Goal: Check status: Check status

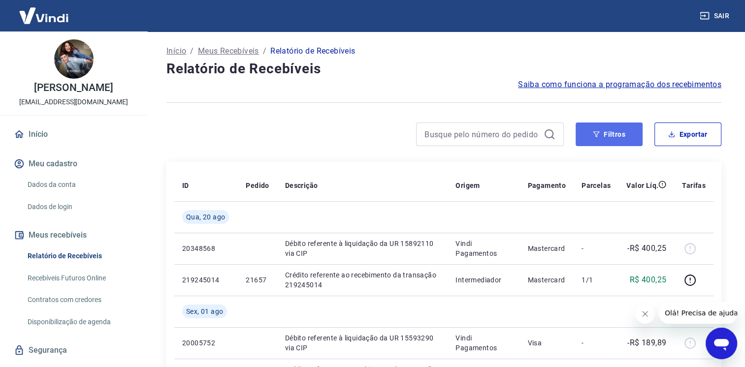
click at [593, 128] on button "Filtros" at bounding box center [609, 135] width 67 height 24
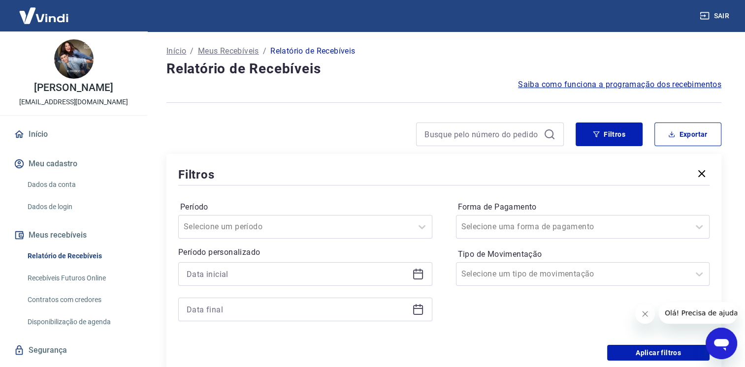
click at [416, 274] on icon at bounding box center [418, 273] width 10 height 1
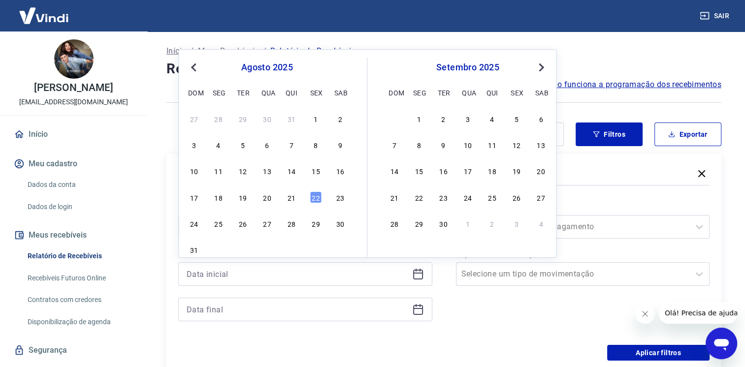
click at [194, 66] on span "Previous Month" at bounding box center [194, 67] width 0 height 11
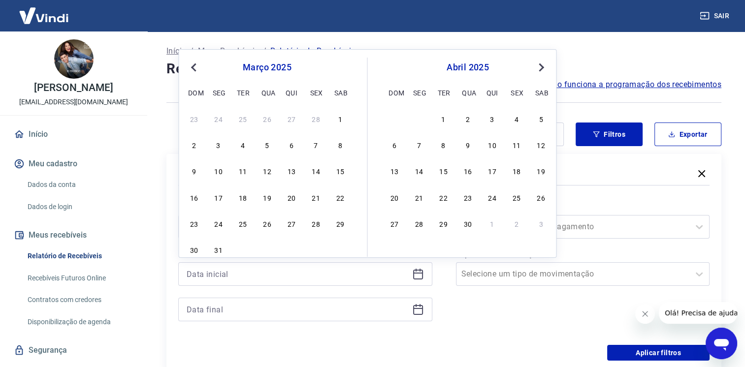
click at [194, 66] on span "Previous Month" at bounding box center [194, 67] width 0 height 11
drag, startPoint x: 336, startPoint y: 117, endPoint x: 481, endPoint y: 101, distance: 145.6
click at [336, 117] on div "1" at bounding box center [340, 119] width 12 height 12
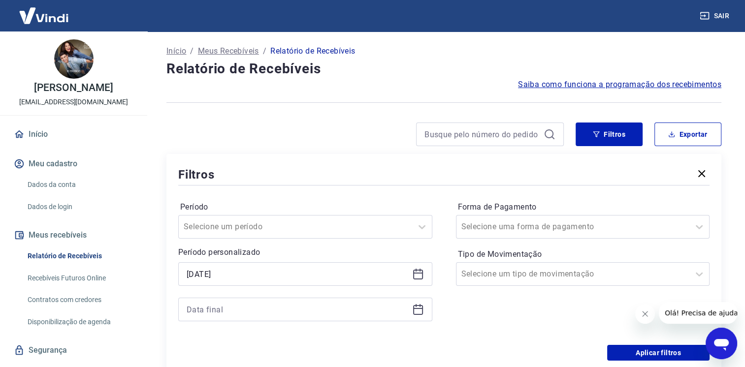
click at [420, 273] on icon at bounding box center [418, 273] width 10 height 1
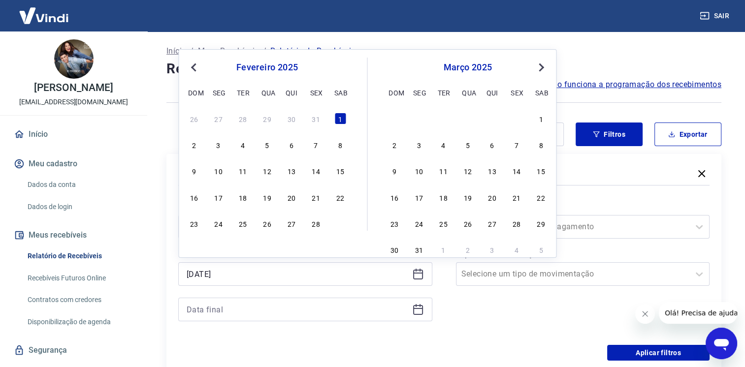
click at [540, 66] on span "Next Month" at bounding box center [540, 67] width 0 height 11
click at [189, 67] on button "Previous Month" at bounding box center [194, 68] width 12 height 12
click at [535, 221] on div "31" at bounding box center [541, 224] width 12 height 12
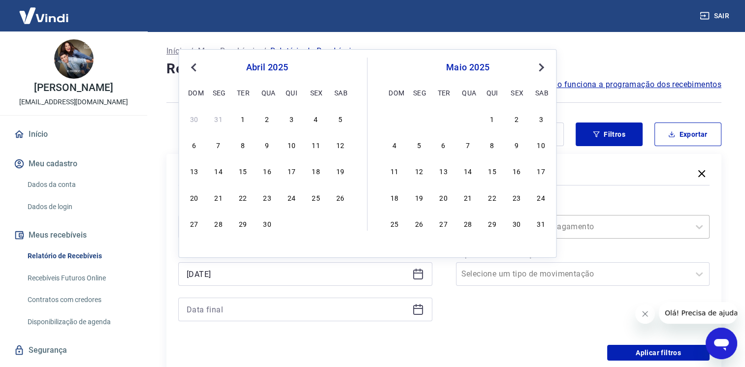
type input "[DATE]"
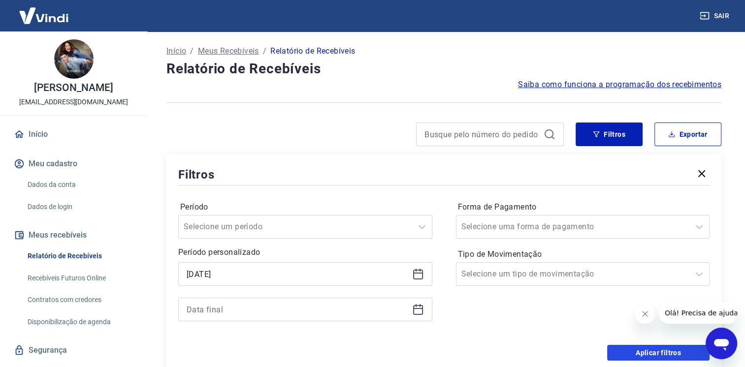
drag, startPoint x: 637, startPoint y: 353, endPoint x: 414, endPoint y: 308, distance: 228.1
click at [637, 353] on button "Aplicar filtros" at bounding box center [658, 353] width 102 height 16
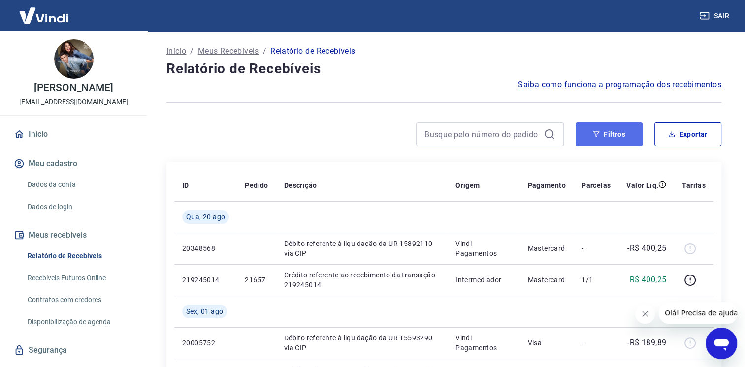
click at [622, 138] on button "Filtros" at bounding box center [609, 135] width 67 height 24
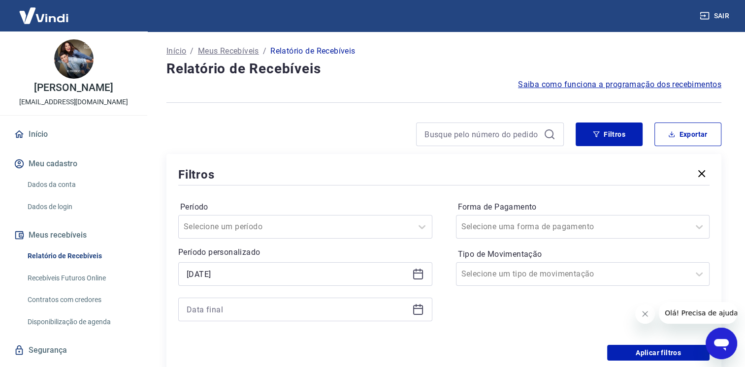
click at [423, 273] on div "[DATE]" at bounding box center [305, 274] width 254 height 24
click at [293, 275] on input "[DATE]" at bounding box center [298, 274] width 222 height 15
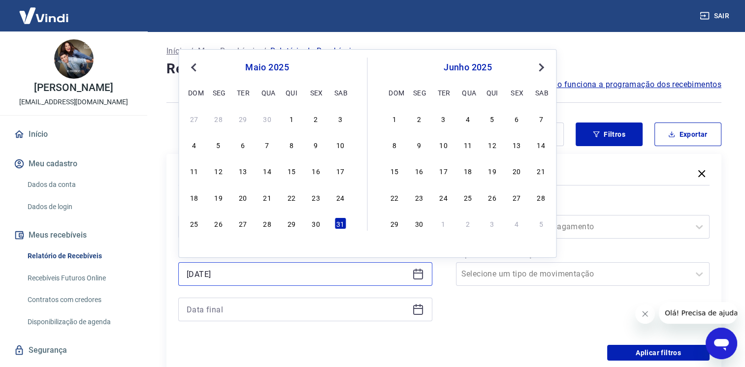
drag, startPoint x: 268, startPoint y: 279, endPoint x: 142, endPoint y: 285, distance: 126.2
click at [142, 284] on div "Sair [PERSON_NAME] [EMAIL_ADDRESS][DOMAIN_NAME] Início Meu cadastro Dados da co…" at bounding box center [372, 183] width 745 height 367
type input "[DATE]"
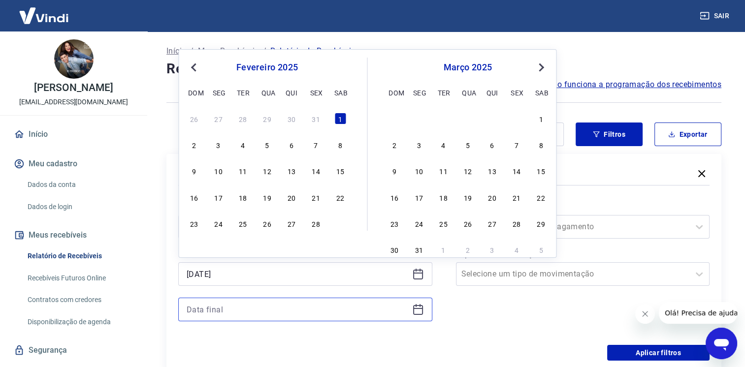
click at [207, 308] on input at bounding box center [298, 309] width 222 height 15
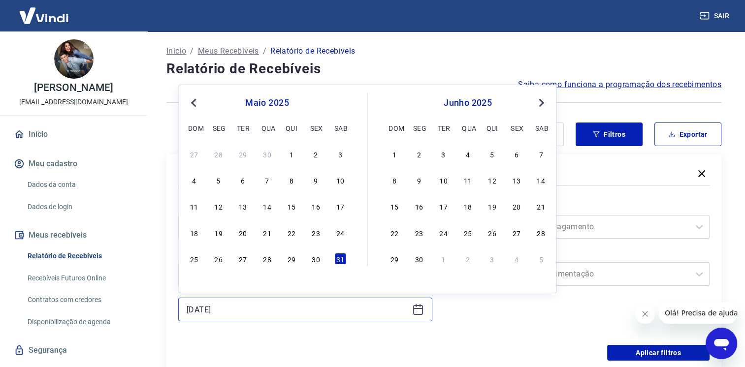
type input "[DATE]"
click at [491, 318] on div "Forma de Pagamento Selecione uma forma de pagamento Tipo de Movimentação Seleci…" at bounding box center [583, 266] width 254 height 134
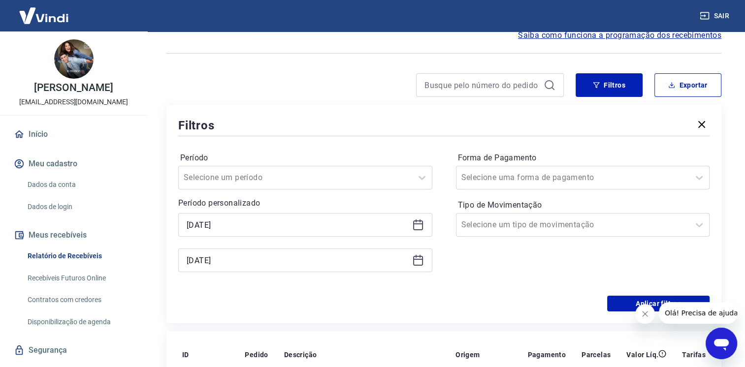
scroll to position [98, 0]
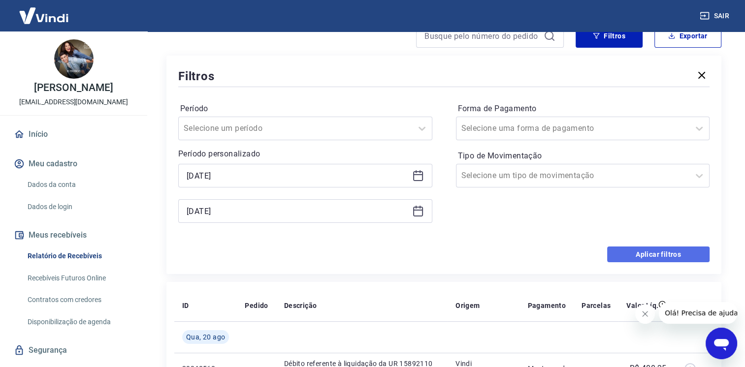
click at [649, 253] on button "Aplicar filtros" at bounding box center [658, 255] width 102 height 16
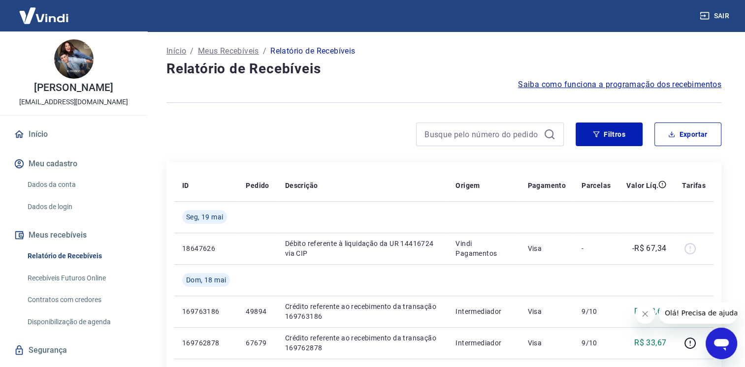
click at [645, 314] on icon "Fechar mensagem da empresa" at bounding box center [644, 314] width 5 height 5
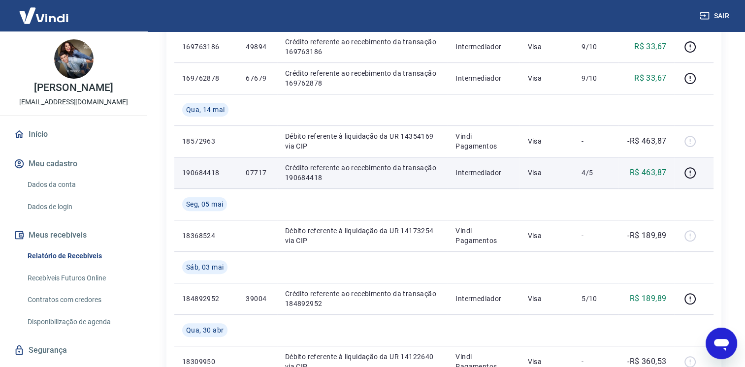
scroll to position [295, 0]
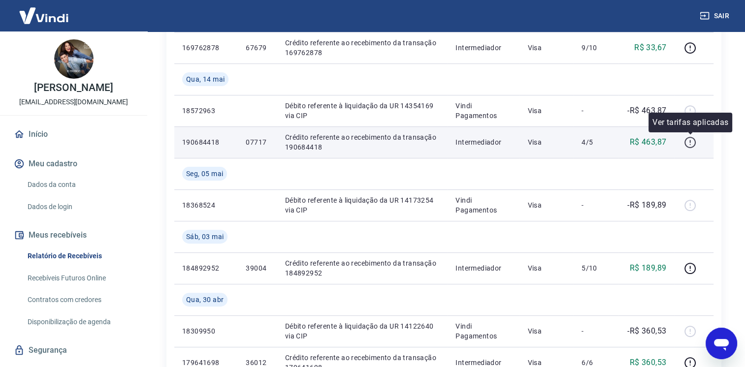
click at [689, 143] on icon "button" at bounding box center [690, 142] width 12 height 12
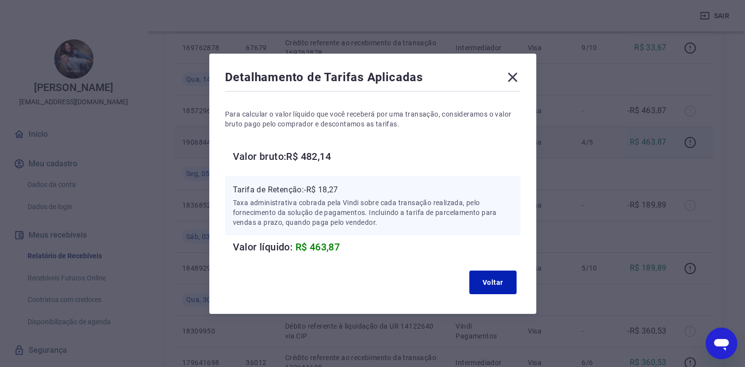
click at [517, 73] on icon at bounding box center [513, 77] width 16 height 16
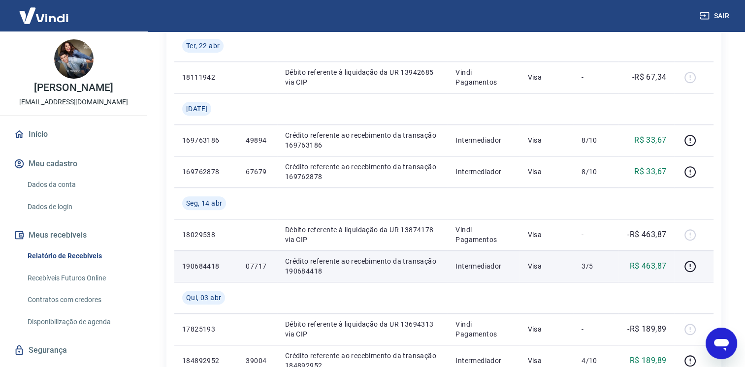
scroll to position [788, 0]
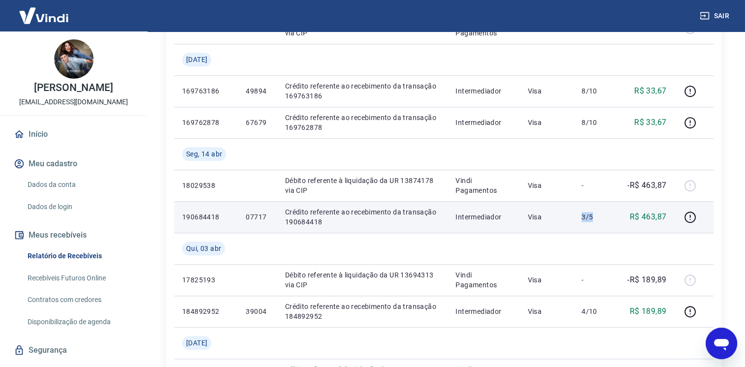
drag, startPoint x: 584, startPoint y: 218, endPoint x: 601, endPoint y: 219, distance: 16.7
click at [601, 219] on td "3/5" at bounding box center [596, 217] width 45 height 32
drag, startPoint x: 603, startPoint y: 219, endPoint x: 687, endPoint y: 217, distance: 84.7
click at [687, 217] on icon "button" at bounding box center [690, 217] width 12 height 12
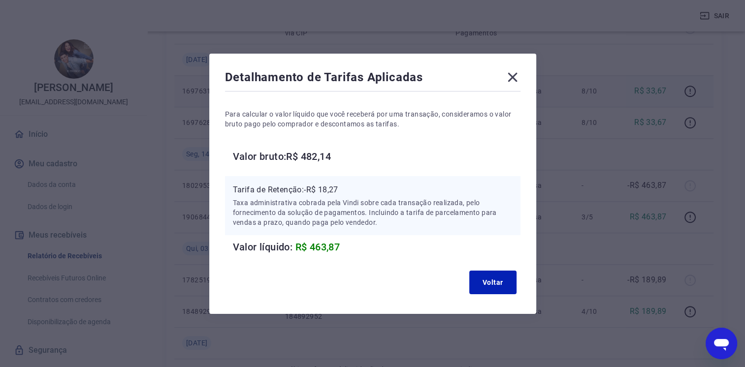
drag, startPoint x: 513, startPoint y: 76, endPoint x: 514, endPoint y: 83, distance: 6.9
click at [513, 76] on icon at bounding box center [513, 77] width 16 height 16
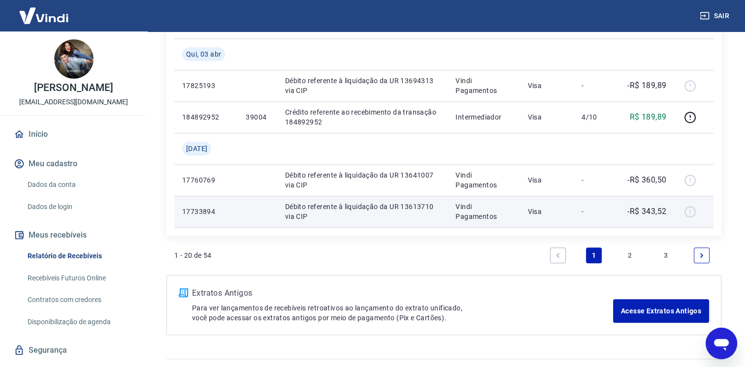
scroll to position [985, 0]
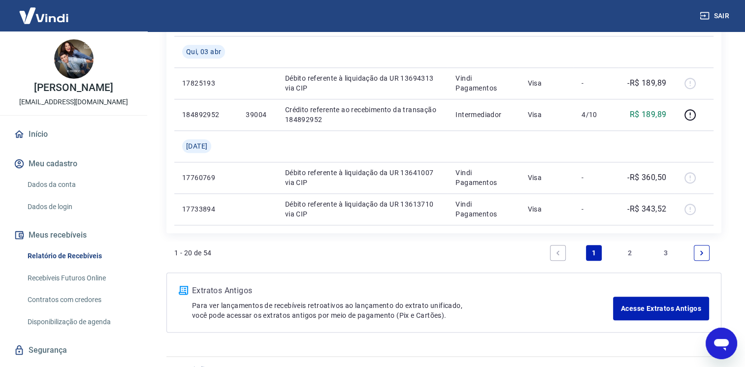
click at [633, 250] on link "2" at bounding box center [630, 253] width 16 height 16
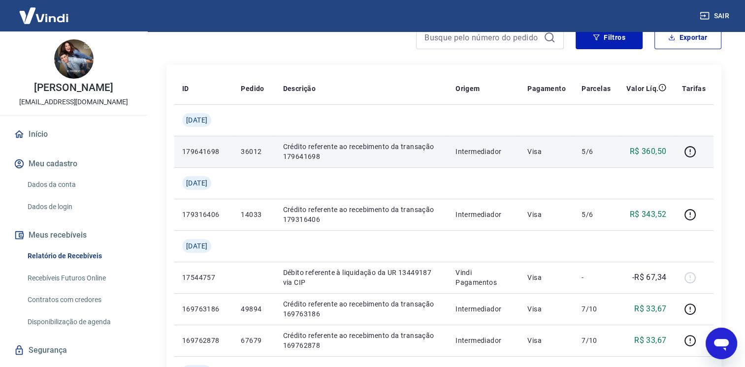
scroll to position [98, 0]
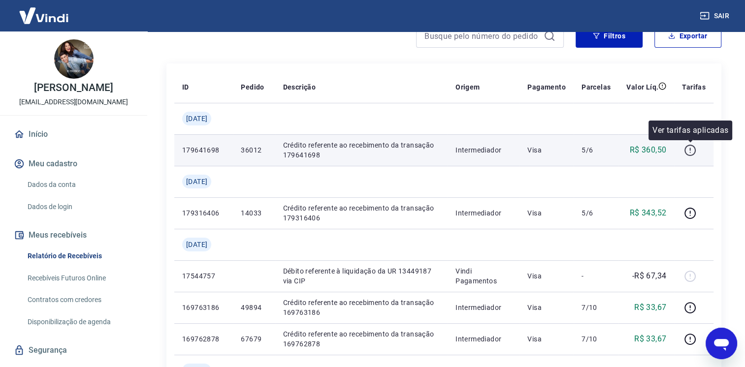
click at [688, 153] on icon "button" at bounding box center [690, 150] width 12 height 12
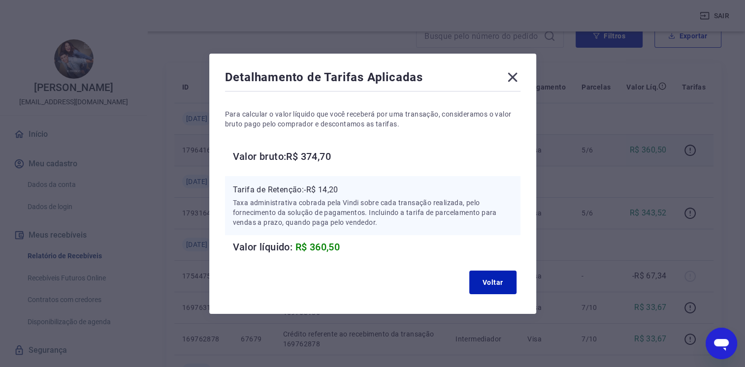
click at [520, 75] on icon at bounding box center [513, 77] width 16 height 16
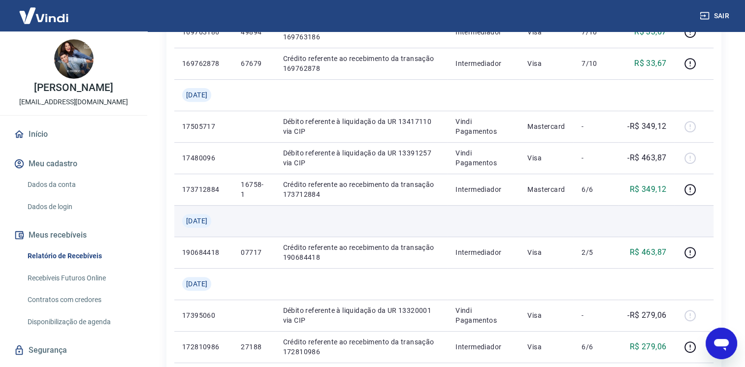
scroll to position [394, 0]
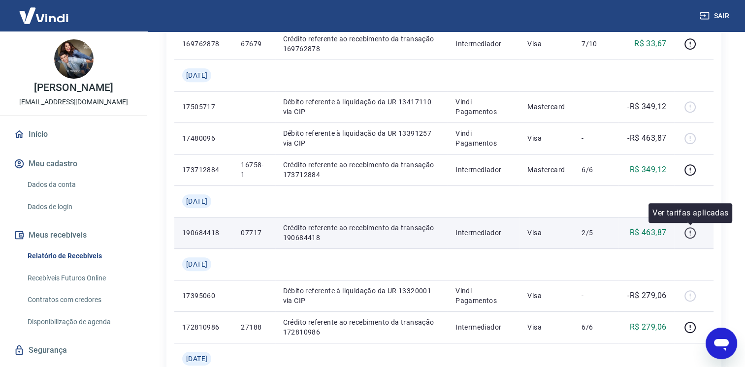
click at [690, 235] on icon "button" at bounding box center [689, 234] width 1 height 1
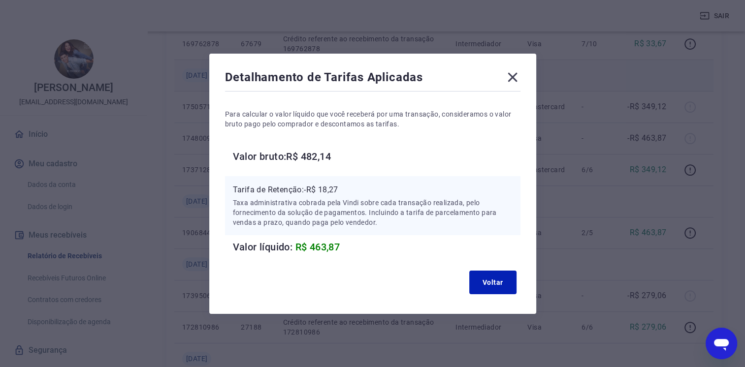
click at [514, 76] on icon at bounding box center [513, 77] width 16 height 16
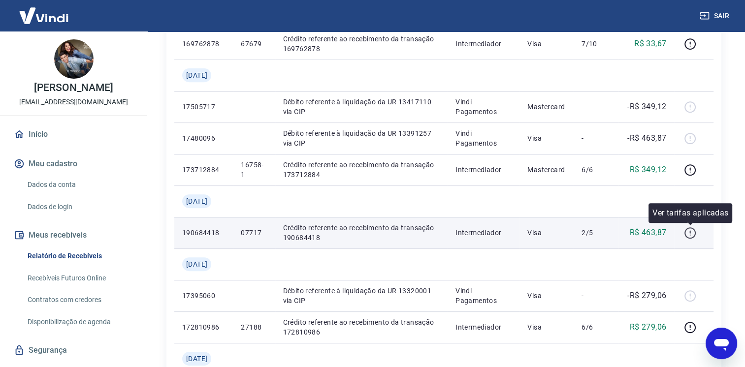
click at [687, 233] on icon "button" at bounding box center [690, 233] width 12 height 12
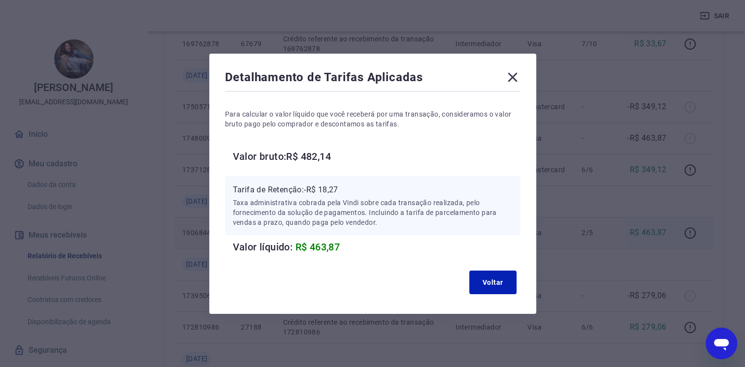
click at [518, 77] on icon at bounding box center [513, 77] width 16 height 16
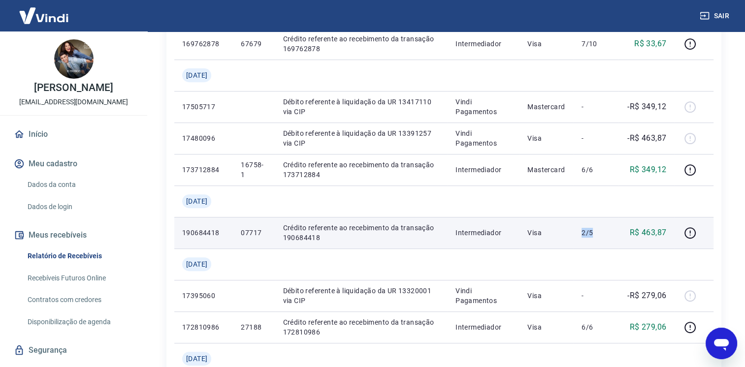
drag, startPoint x: 581, startPoint y: 234, endPoint x: 602, endPoint y: 238, distance: 21.0
click at [602, 237] on td "2/5" at bounding box center [596, 233] width 45 height 32
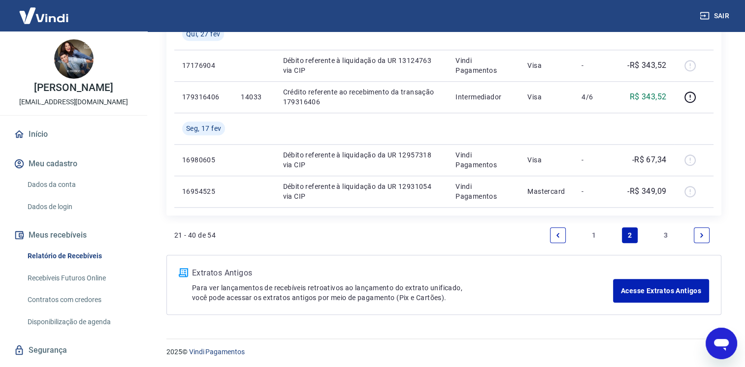
scroll to position [972, 0]
click at [663, 235] on link "3" at bounding box center [666, 234] width 16 height 16
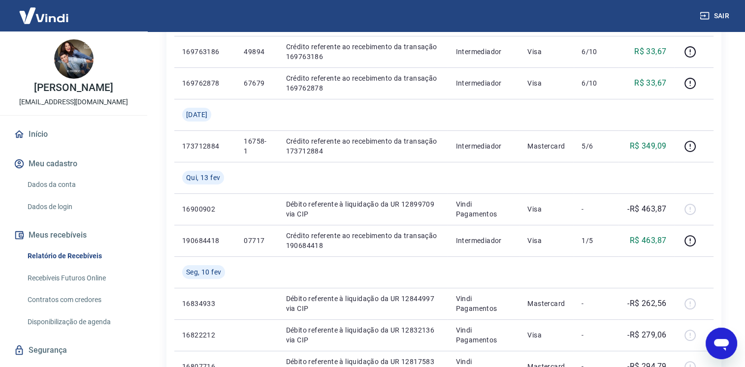
scroll to position [196, 0]
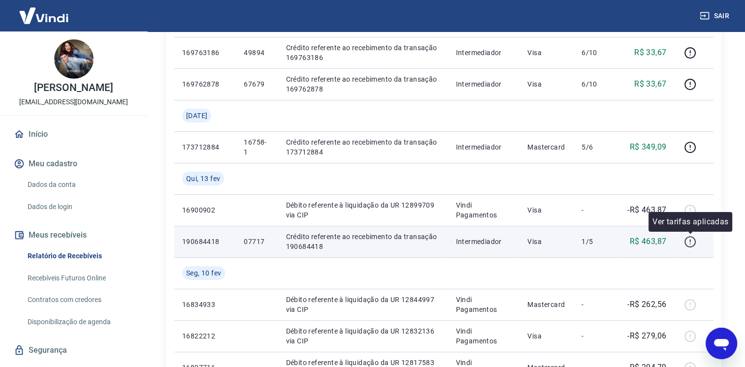
click at [692, 244] on icon "button" at bounding box center [690, 242] width 12 height 12
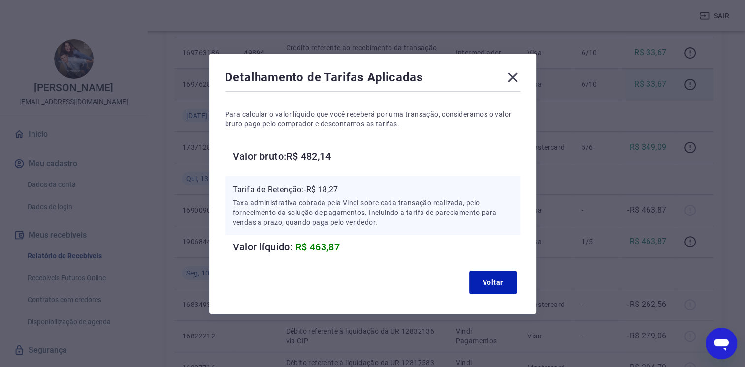
click at [513, 77] on icon at bounding box center [513, 77] width 16 height 16
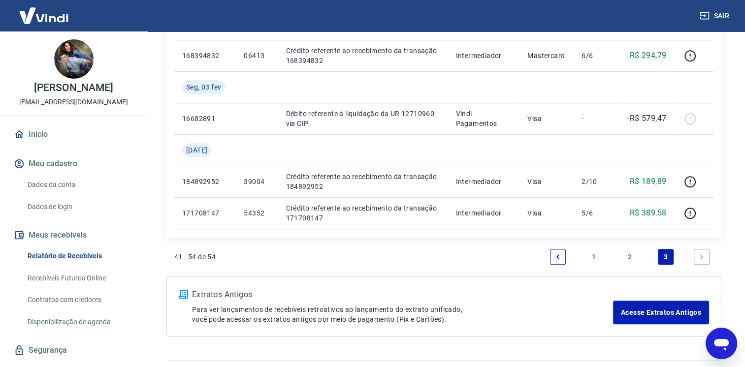
scroll to position [688, 0]
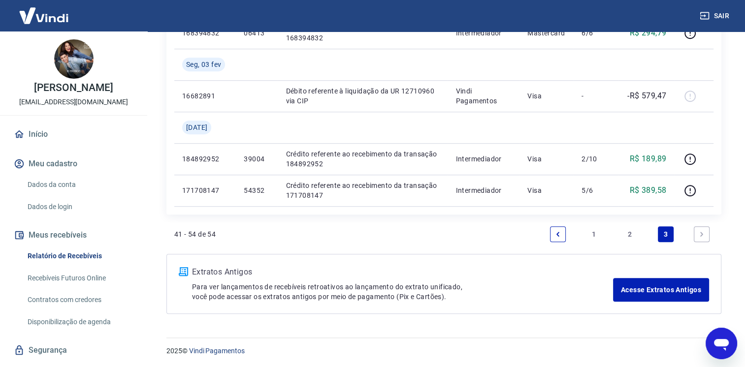
click at [699, 231] on icon "Next page" at bounding box center [701, 234] width 7 height 7
click at [629, 236] on link "2" at bounding box center [630, 234] width 16 height 16
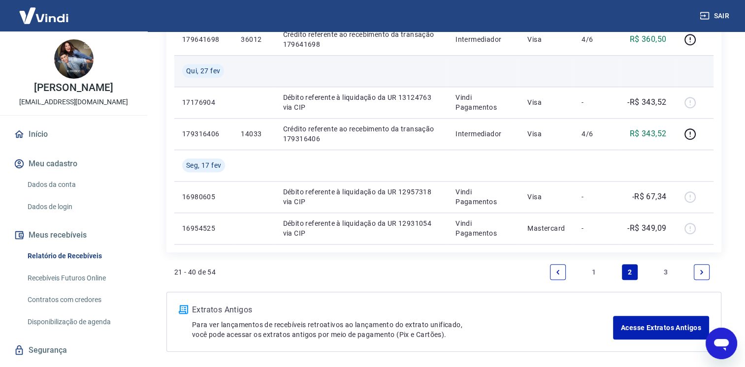
scroll to position [935, 0]
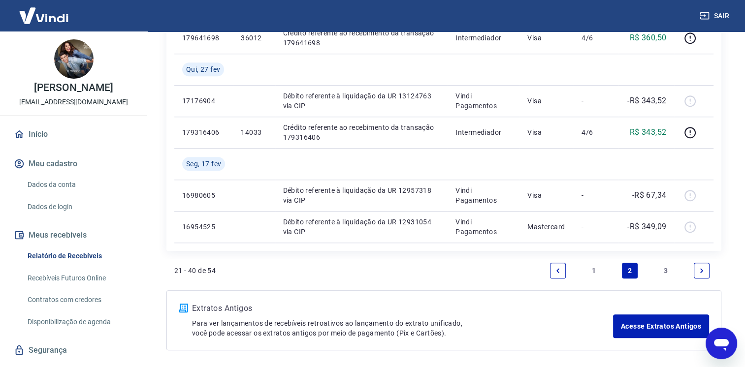
click at [595, 271] on link "1" at bounding box center [594, 271] width 16 height 16
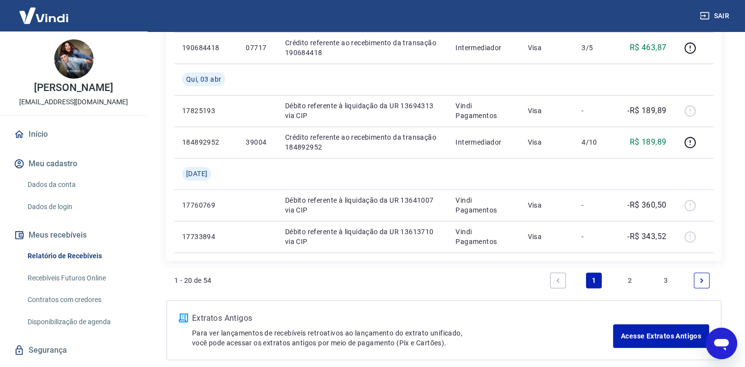
scroll to position [985, 0]
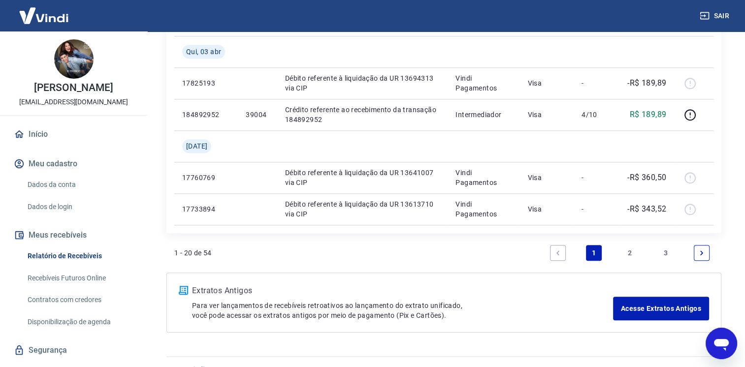
click at [555, 253] on icon "Previous page" at bounding box center [557, 253] width 7 height 7
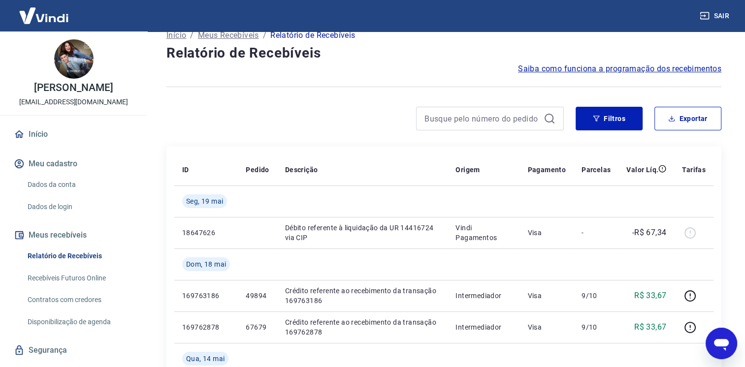
scroll to position [0, 0]
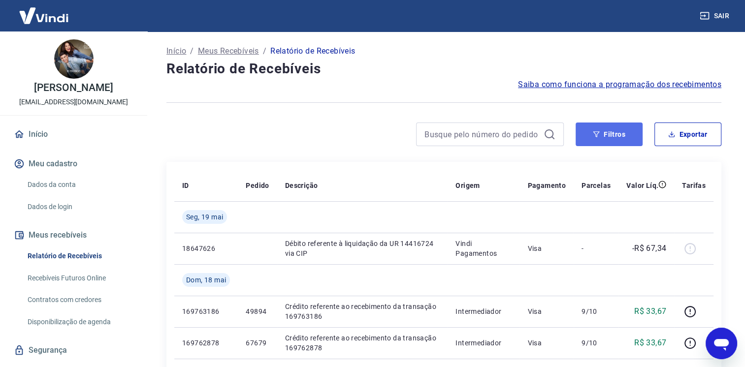
click at [599, 142] on button "Filtros" at bounding box center [609, 135] width 67 height 24
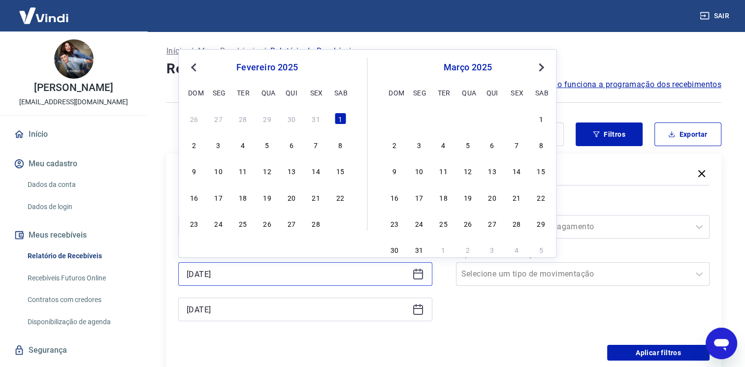
click at [212, 276] on input "[DATE]" at bounding box center [298, 274] width 222 height 15
click at [203, 277] on input "[DATE]" at bounding box center [298, 274] width 222 height 15
click at [208, 276] on input "[DATE]" at bounding box center [298, 274] width 222 height 15
click at [204, 275] on input "[DATE]" at bounding box center [298, 274] width 222 height 15
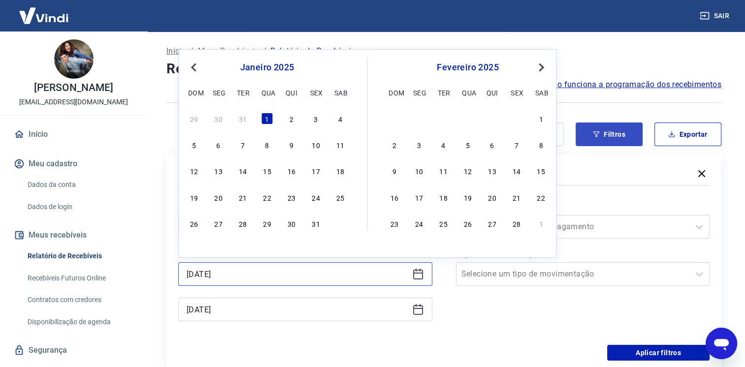
type input "[DATE]"
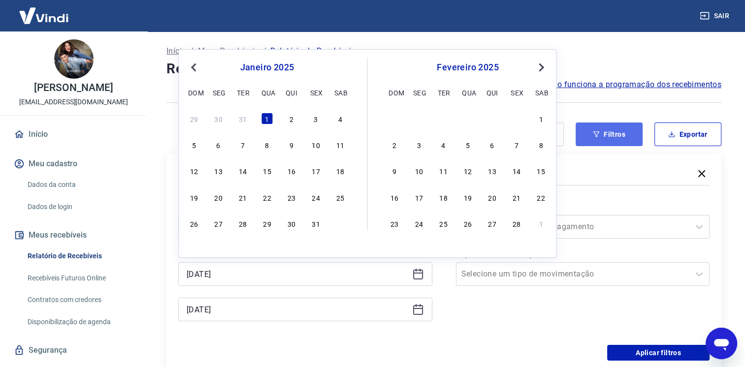
click at [610, 133] on button "Filtros" at bounding box center [609, 135] width 67 height 24
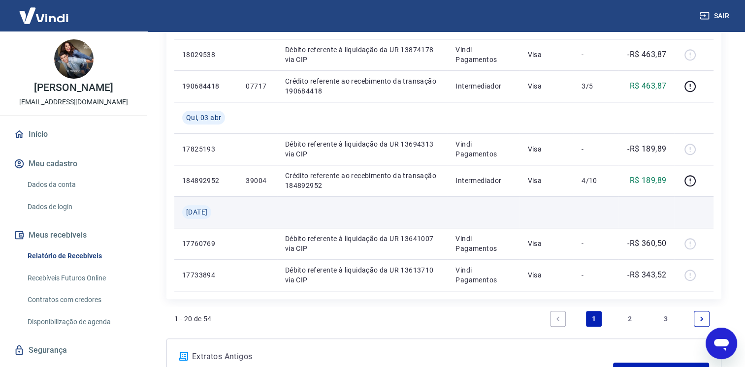
scroll to position [1003, 0]
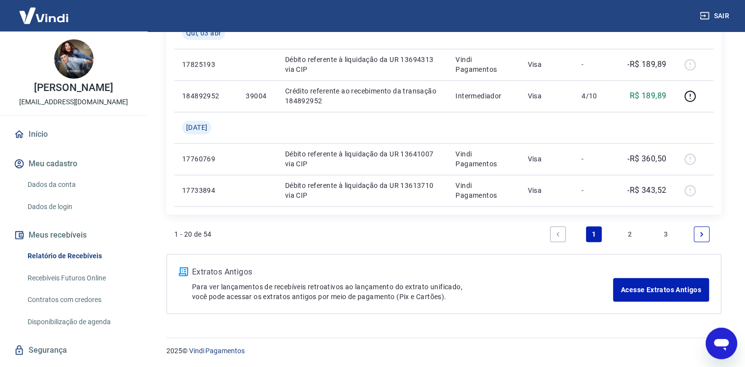
click at [629, 235] on link "2" at bounding box center [630, 234] width 16 height 16
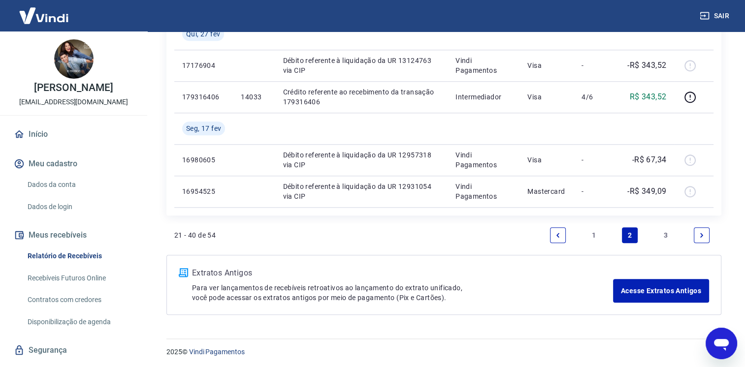
scroll to position [972, 0]
click at [665, 233] on link "3" at bounding box center [666, 234] width 16 height 16
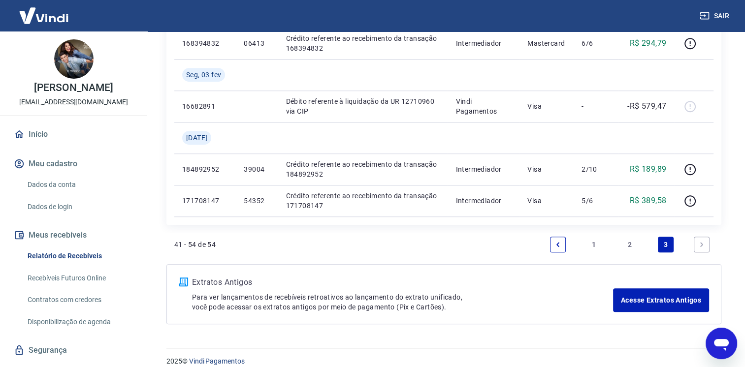
scroll to position [688, 0]
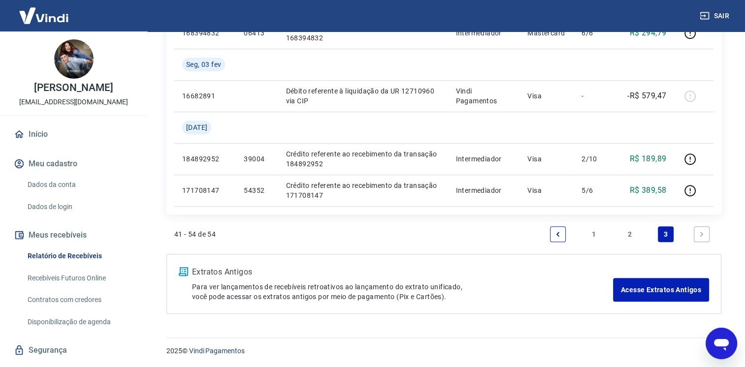
click at [695, 233] on link "Next page" at bounding box center [702, 234] width 16 height 16
click at [701, 234] on icon "Next page" at bounding box center [701, 234] width 7 height 7
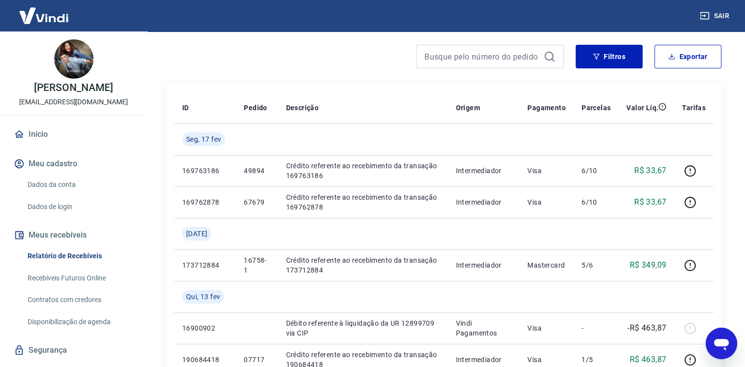
scroll to position [0, 0]
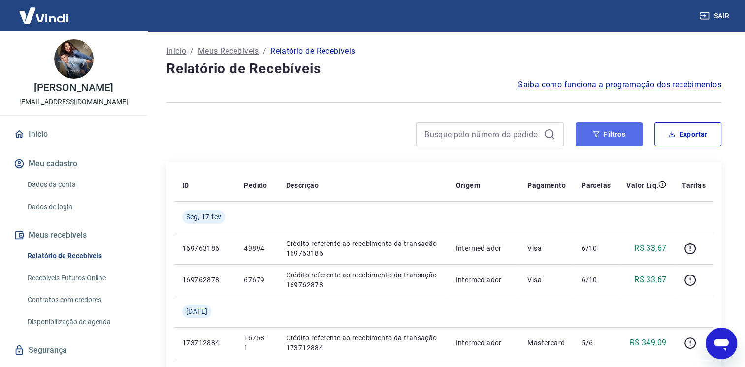
click at [597, 144] on button "Filtros" at bounding box center [609, 135] width 67 height 24
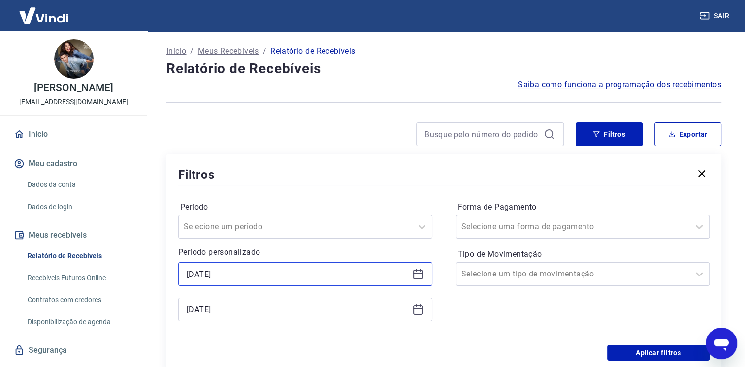
drag, startPoint x: 236, startPoint y: 271, endPoint x: 219, endPoint y: 277, distance: 17.6
click at [235, 271] on input "[DATE]" at bounding box center [298, 274] width 222 height 15
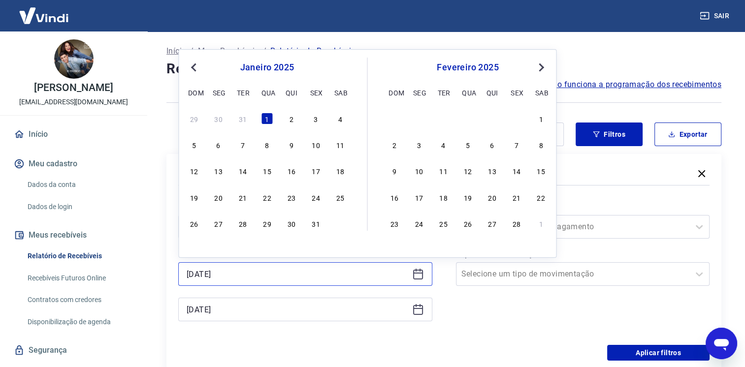
click at [203, 274] on input "[DATE]" at bounding box center [298, 274] width 222 height 15
type input "[DATE]"
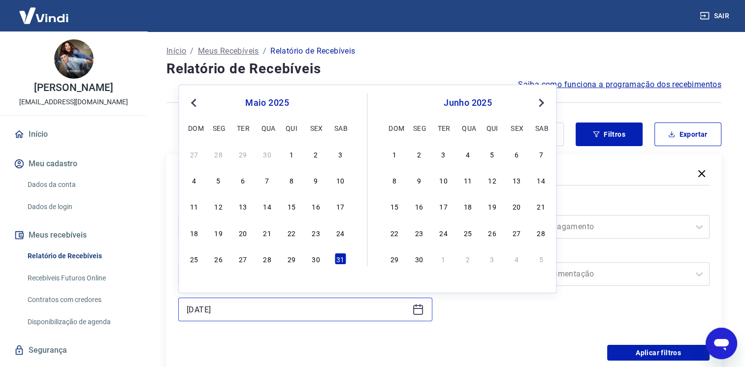
click at [204, 308] on input "[DATE]" at bounding box center [298, 309] width 222 height 15
type input "[DATE]"
click at [619, 137] on button "Filtros" at bounding box center [609, 135] width 67 height 24
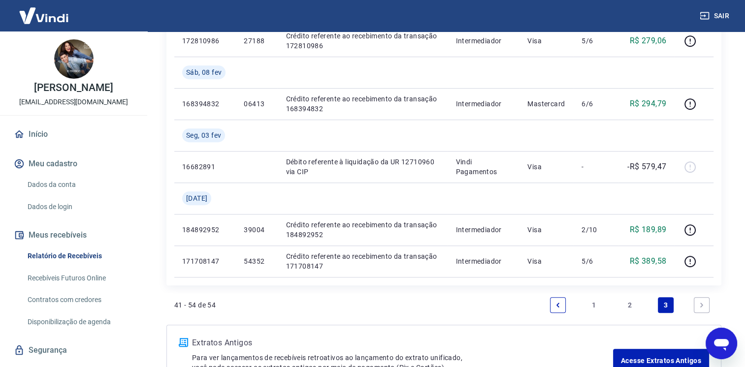
scroll to position [688, 0]
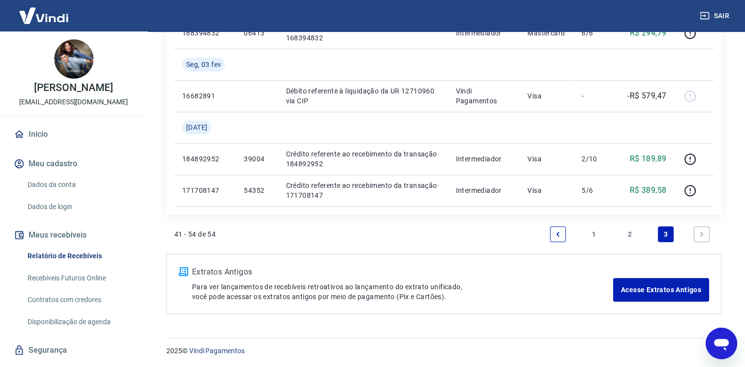
click at [701, 234] on icon "Next page" at bounding box center [701, 234] width 3 height 4
click at [594, 231] on link "1" at bounding box center [594, 234] width 16 height 16
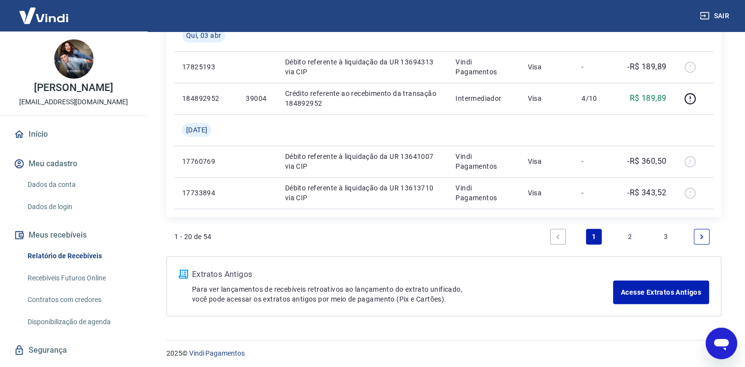
scroll to position [1003, 0]
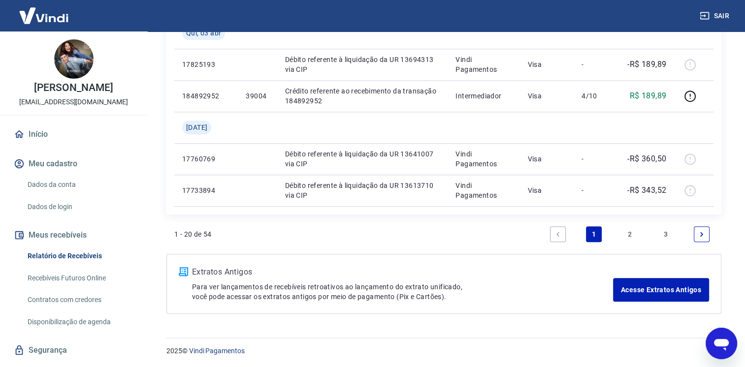
click at [632, 235] on link "2" at bounding box center [630, 234] width 16 height 16
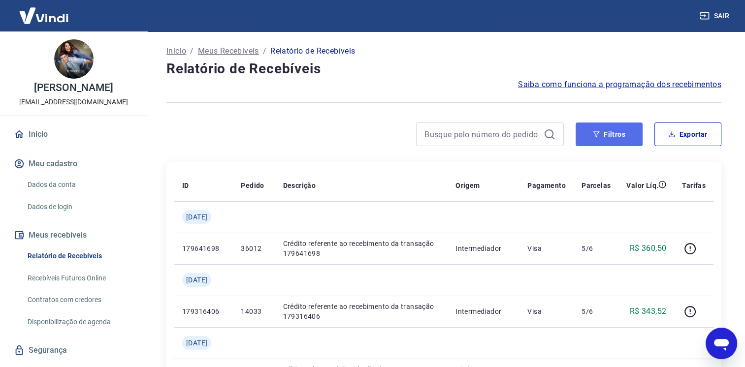
click at [624, 135] on button "Filtros" at bounding box center [609, 135] width 67 height 24
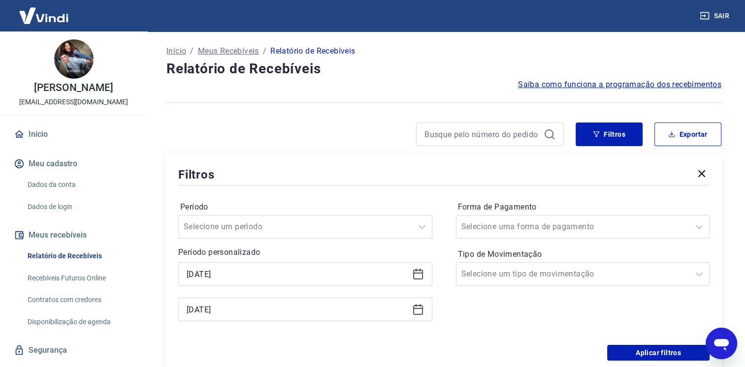
drag, startPoint x: 208, startPoint y: 264, endPoint x: 204, endPoint y: 269, distance: 6.6
click at [208, 265] on div "[DATE]" at bounding box center [305, 274] width 254 height 24
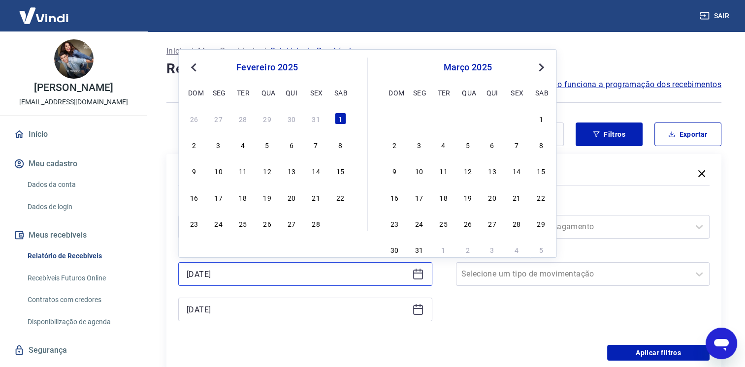
click at [203, 274] on input "[DATE]" at bounding box center [298, 274] width 222 height 15
type input "[DATE]"
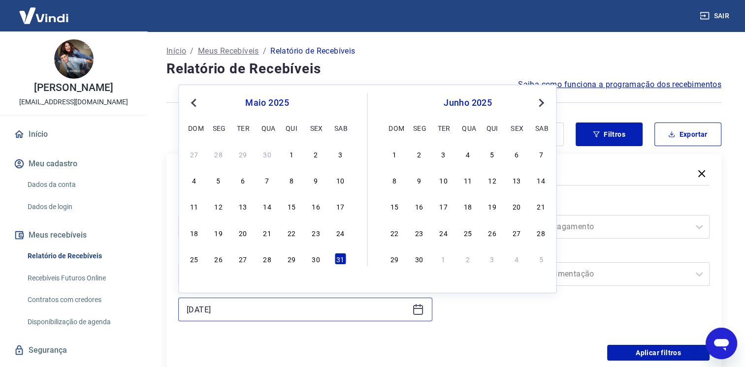
click at [205, 310] on input "[DATE]" at bounding box center [298, 309] width 222 height 15
type input "[DATE]"
click at [477, 316] on div "Forma de Pagamento Selecione uma forma de pagamento Tipo de Movimentação Seleci…" at bounding box center [583, 266] width 254 height 134
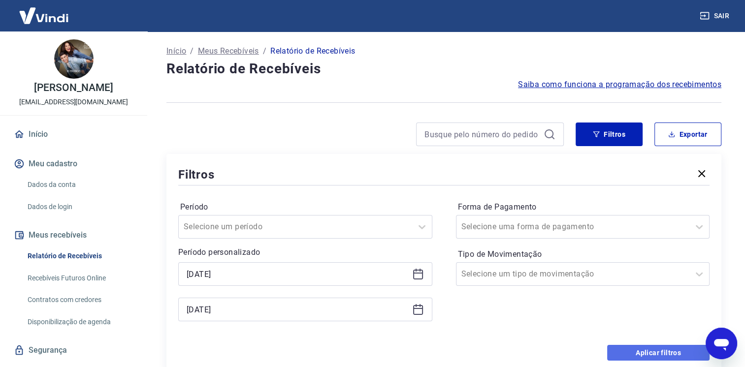
click at [656, 352] on button "Aplicar filtros" at bounding box center [658, 353] width 102 height 16
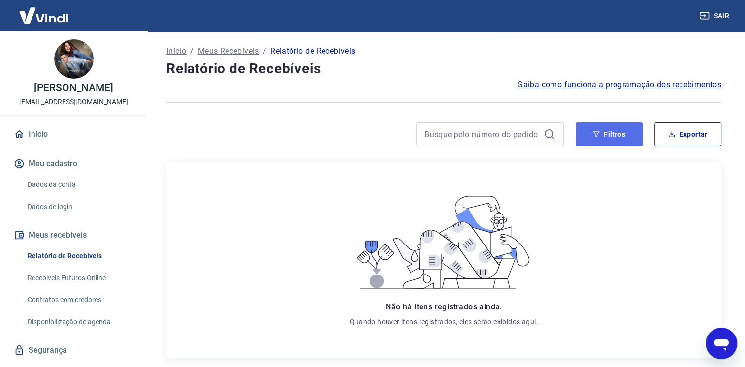
click at [610, 131] on button "Filtros" at bounding box center [609, 135] width 67 height 24
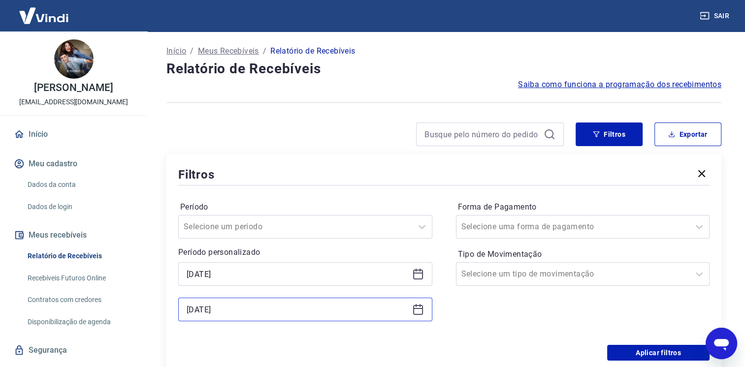
click at [206, 308] on input "[DATE]" at bounding box center [298, 309] width 222 height 15
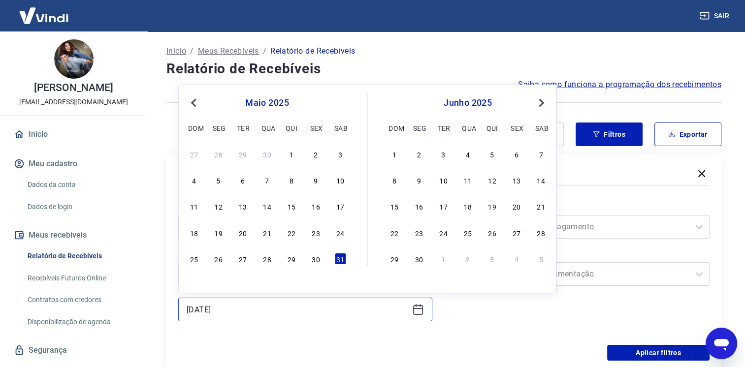
click at [205, 312] on input "[DATE]" at bounding box center [298, 309] width 222 height 15
click at [418, 258] on div "30" at bounding box center [419, 259] width 12 height 12
type input "[DATE]"
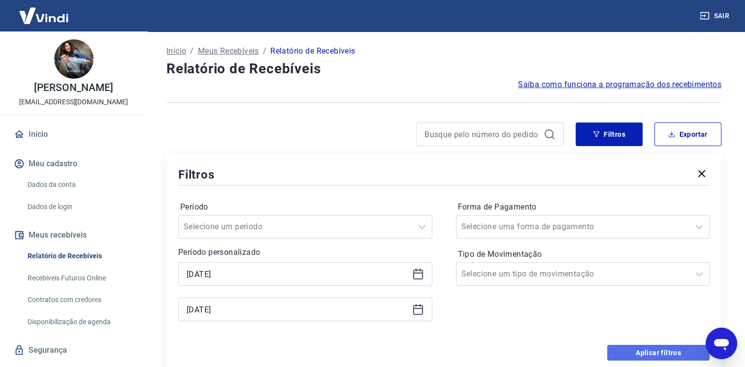
click at [645, 352] on button "Aplicar filtros" at bounding box center [658, 353] width 102 height 16
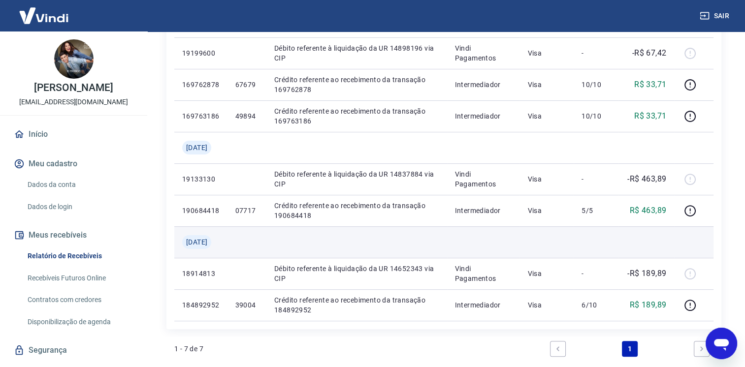
scroll to position [197, 0]
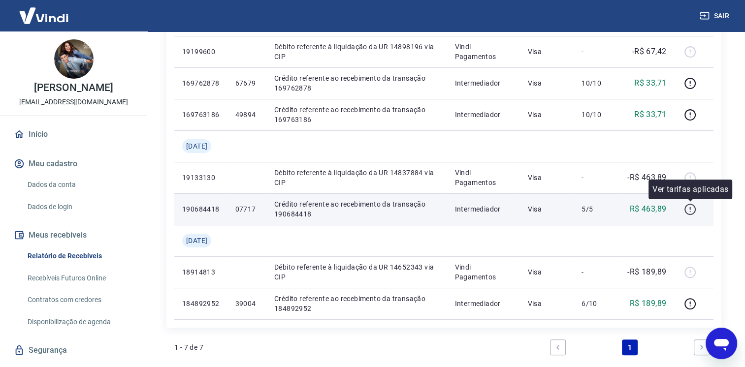
click at [690, 210] on icon "button" at bounding box center [690, 209] width 12 height 12
